Goal: Navigation & Orientation: Find specific page/section

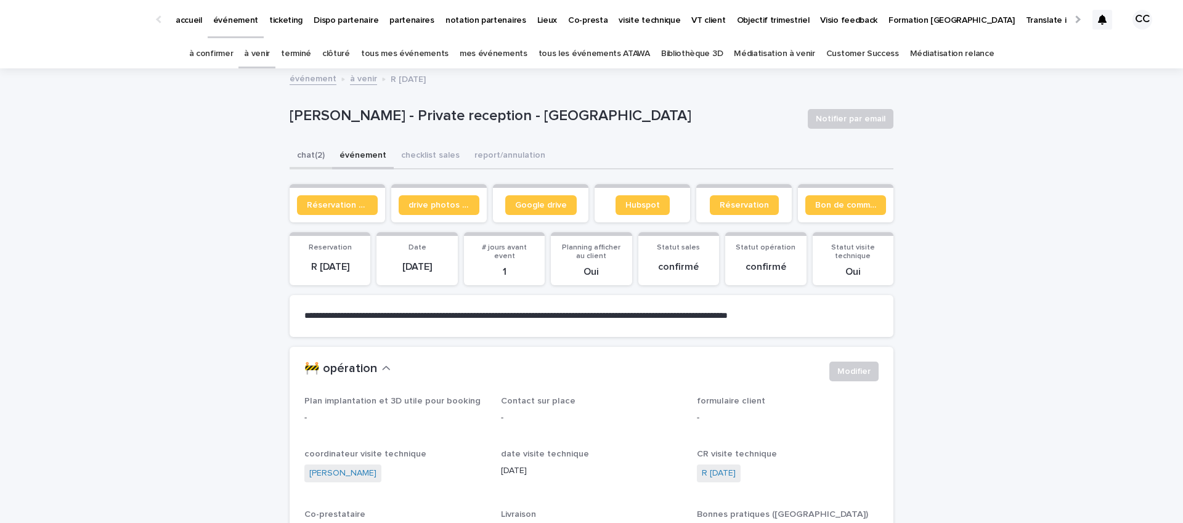
click at [314, 154] on button "chat (2)" at bounding box center [311, 157] width 43 height 26
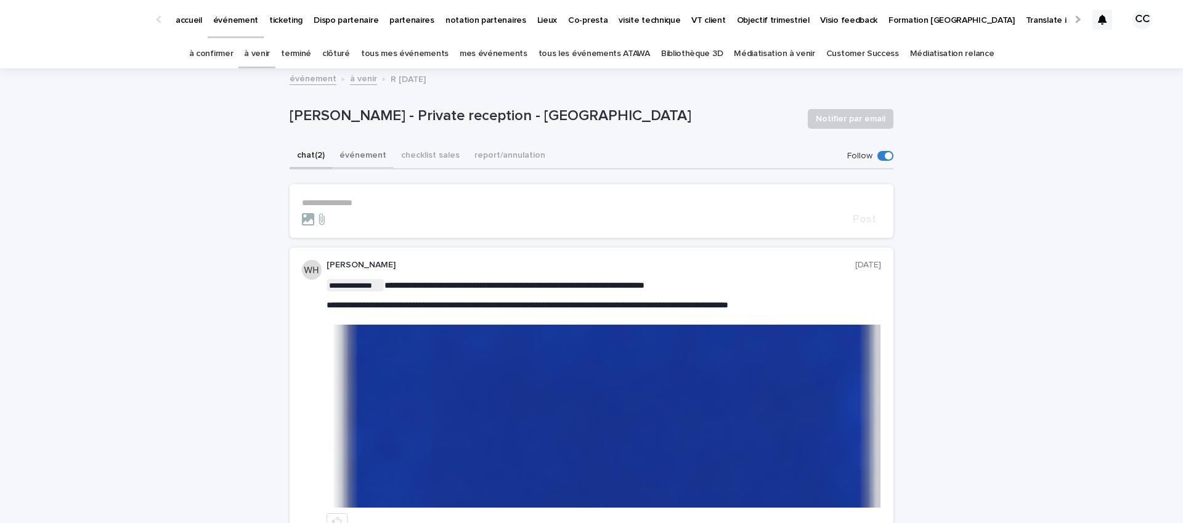
click at [365, 156] on button "événement" at bounding box center [363, 157] width 62 height 26
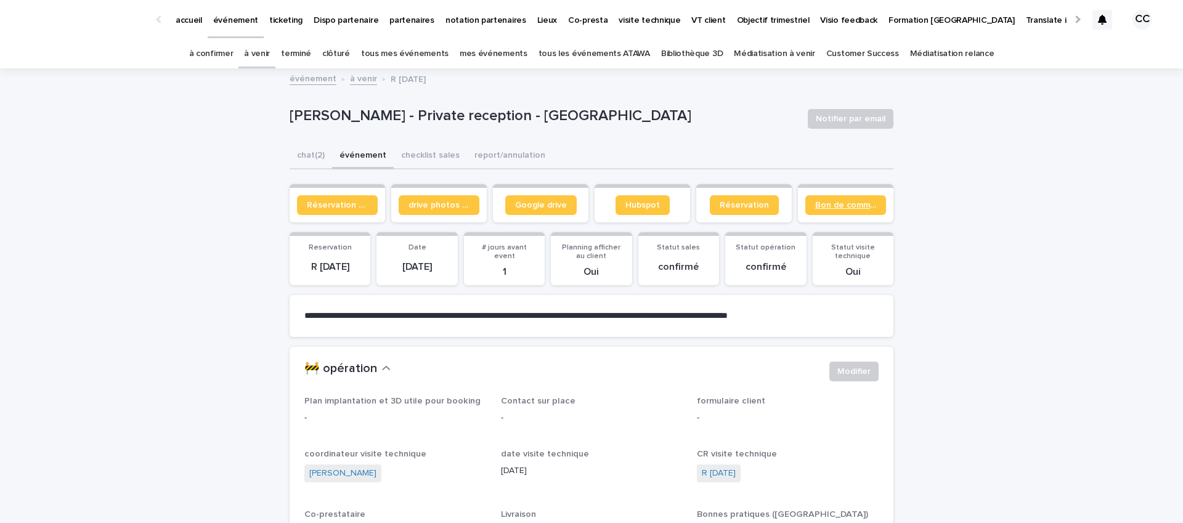
click at [860, 202] on span "Bon de commande" at bounding box center [845, 205] width 61 height 9
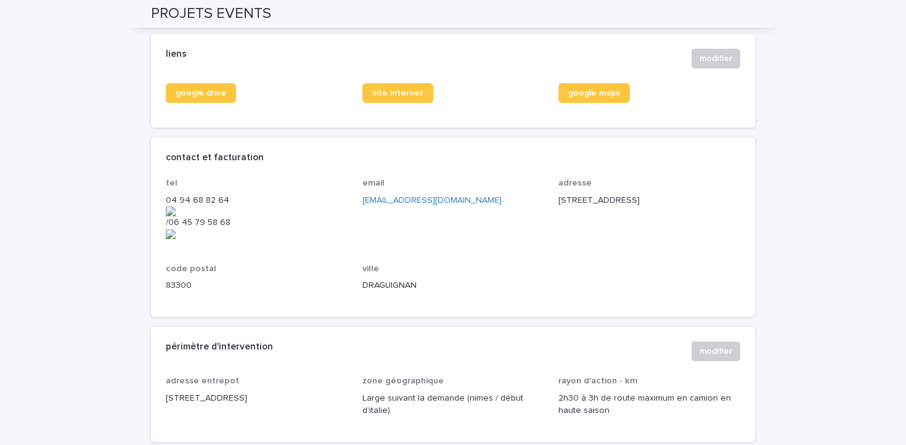
scroll to position [527, 0]
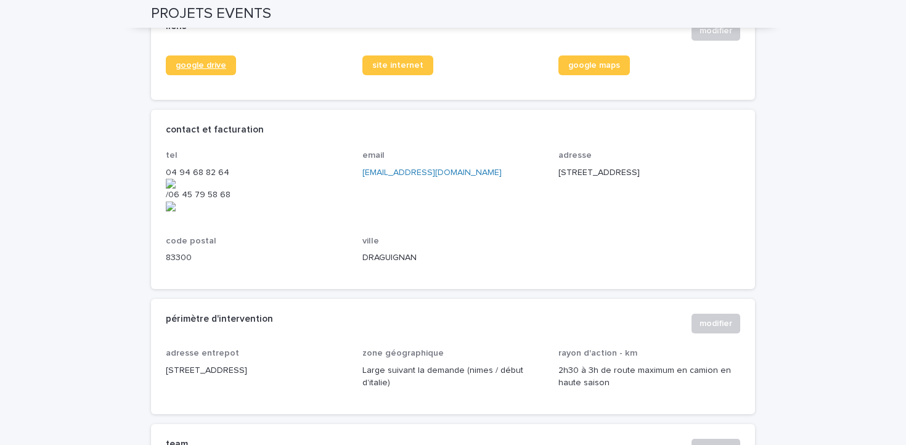
click at [203, 70] on span "google drive" at bounding box center [201, 65] width 51 height 9
